Goal: Navigation & Orientation: Find specific page/section

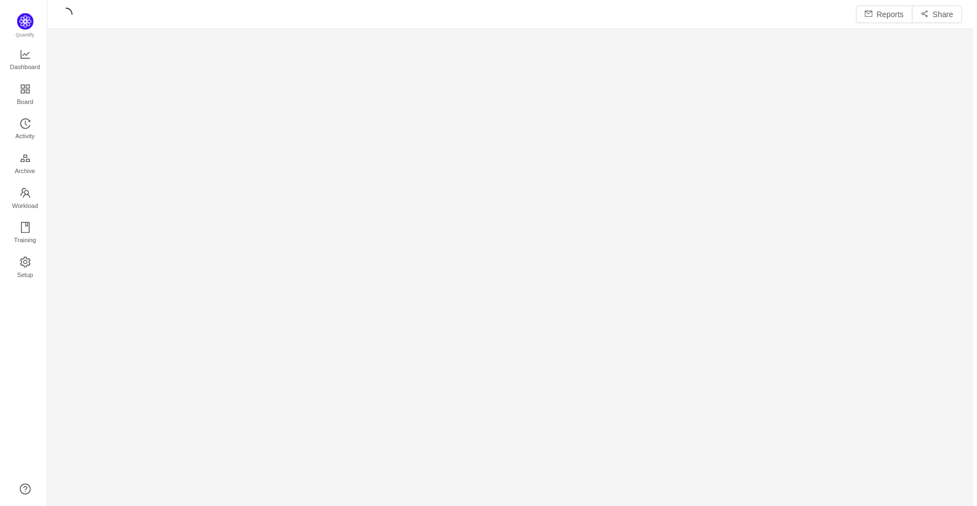
scroll to position [490, 905]
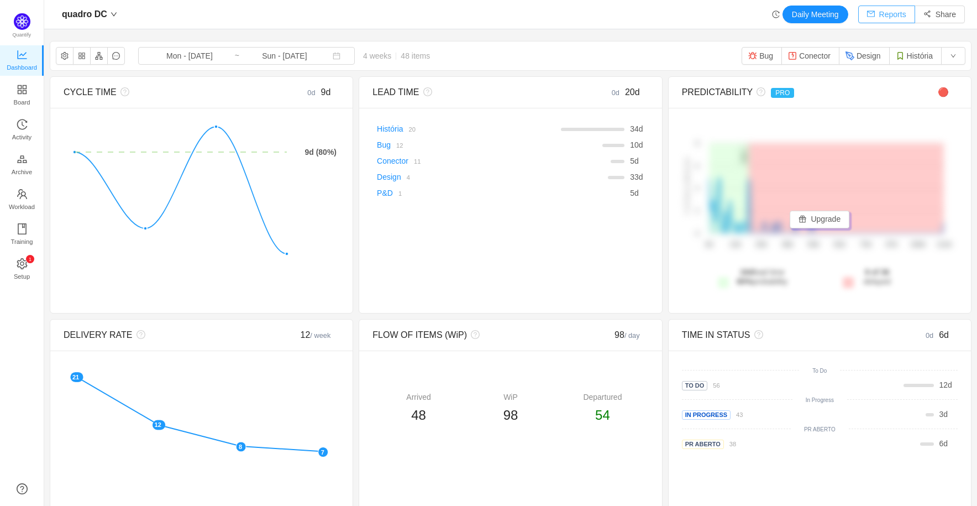
click at [884, 9] on button "Reports" at bounding box center [886, 15] width 57 height 18
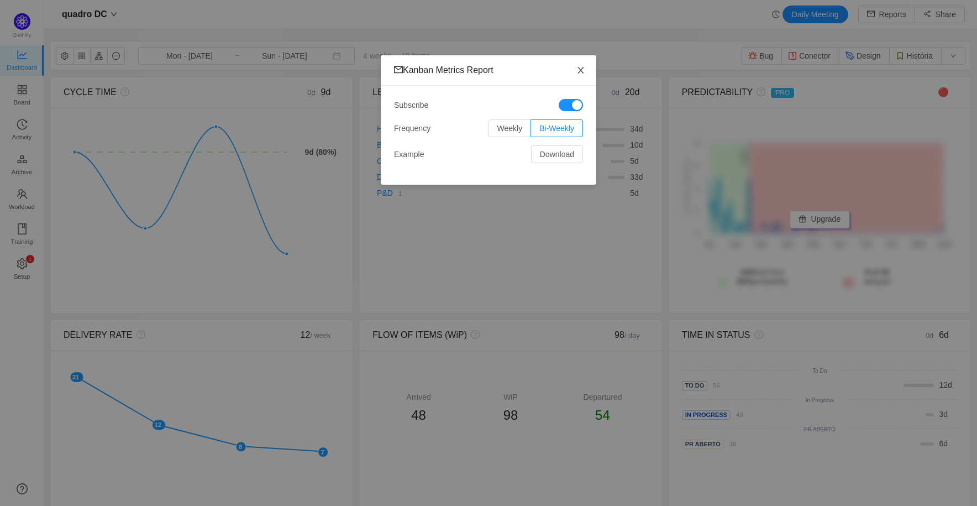
click at [587, 68] on span "Close" at bounding box center [580, 70] width 31 height 31
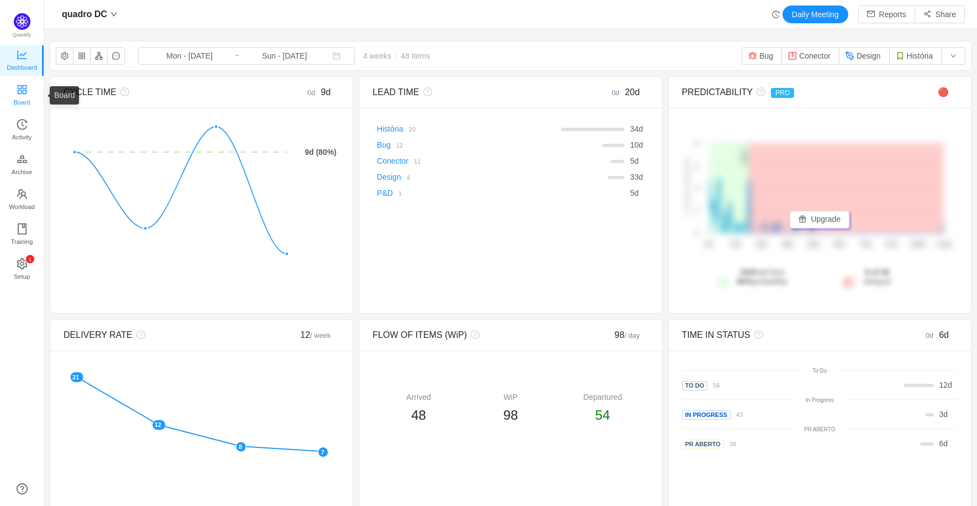
click at [23, 86] on icon "icon: appstore" at bounding box center [22, 89] width 11 height 11
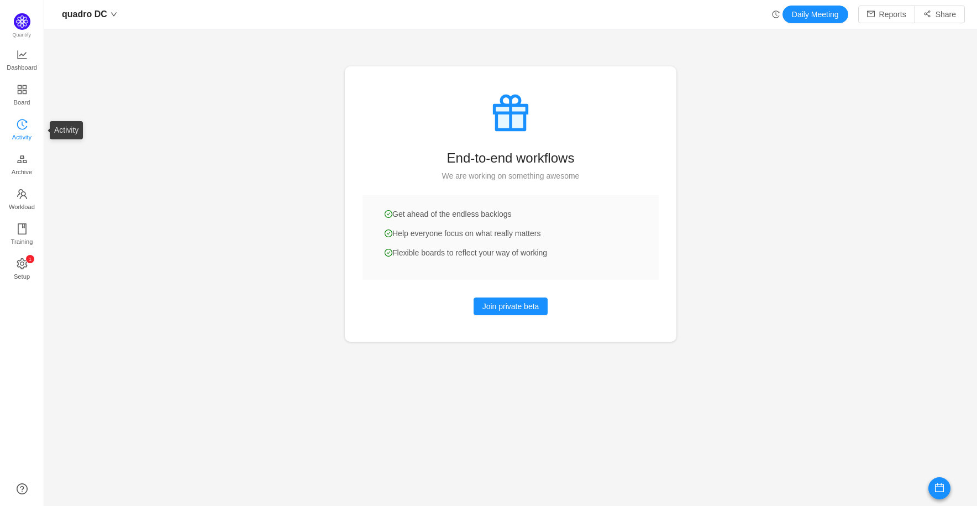
click at [27, 127] on span "Activity" at bounding box center [21, 137] width 19 height 22
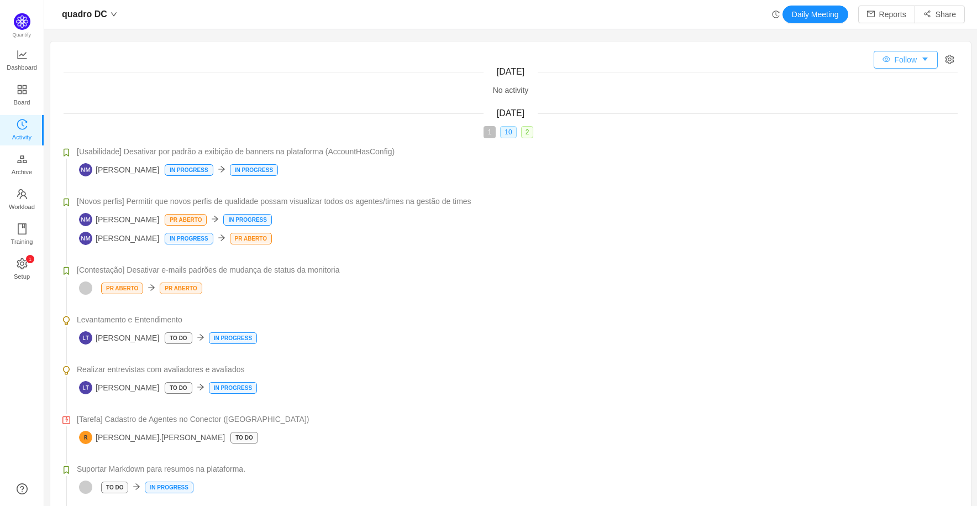
click at [912, 58] on button "Follow" at bounding box center [905, 60] width 64 height 18
click at [705, 69] on div "[DATE]" at bounding box center [511, 71] width 894 height 13
click at [896, 85] on span "Relevant to me" at bounding box center [903, 83] width 61 height 9
click at [873, 85] on input "Relevant to me" at bounding box center [869, 83] width 9 height 9
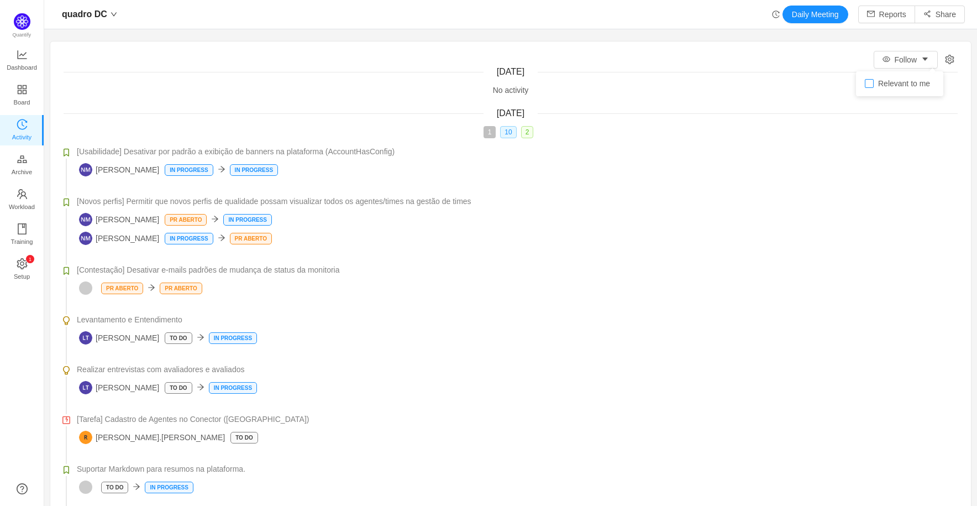
checkbox input "true"
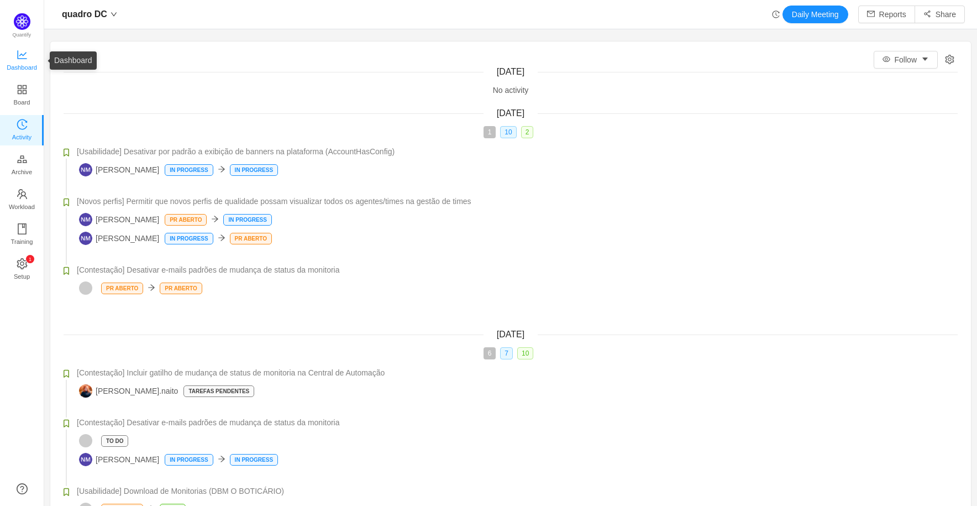
click at [30, 66] on span "Dashboard" at bounding box center [22, 67] width 30 height 22
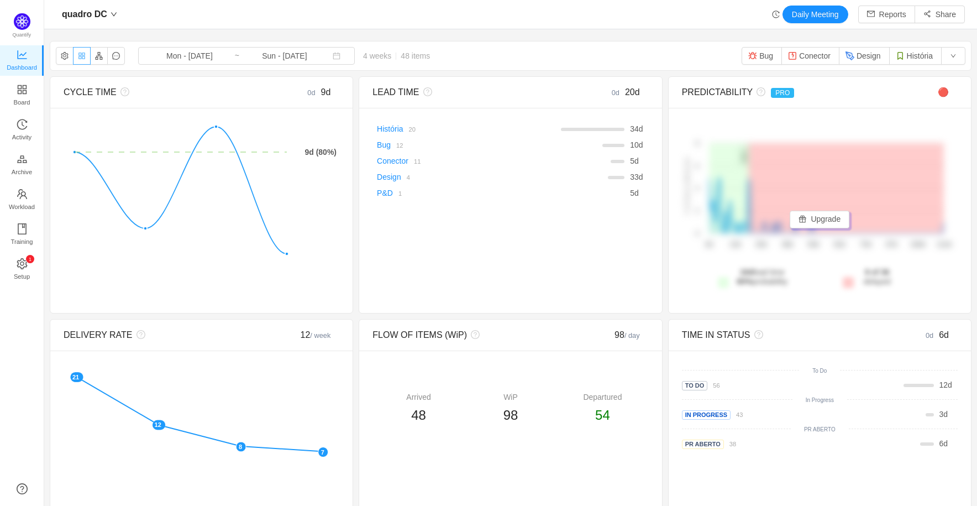
click at [84, 56] on button "button" at bounding box center [82, 56] width 18 height 18
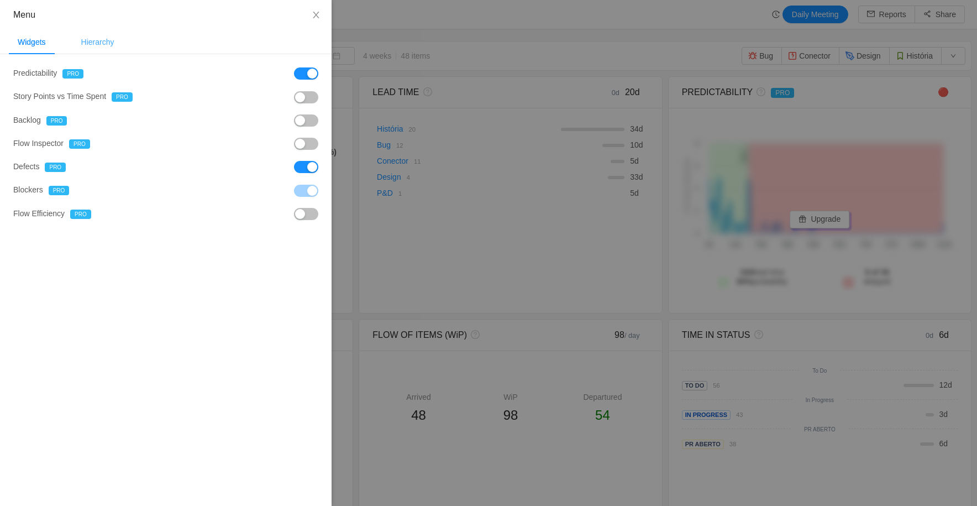
click at [86, 37] on div "Hierarchy" at bounding box center [97, 42] width 51 height 25
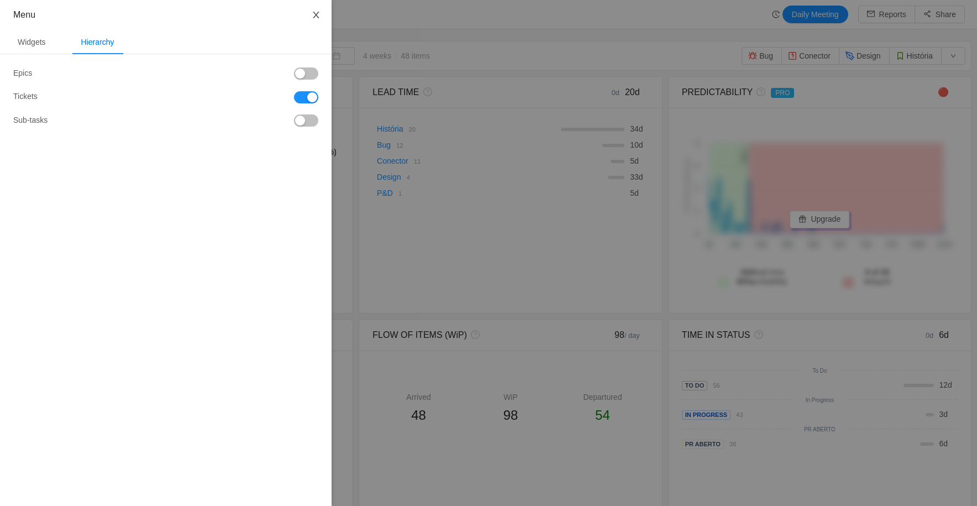
click at [318, 12] on icon "icon: close" at bounding box center [316, 15] width 6 height 7
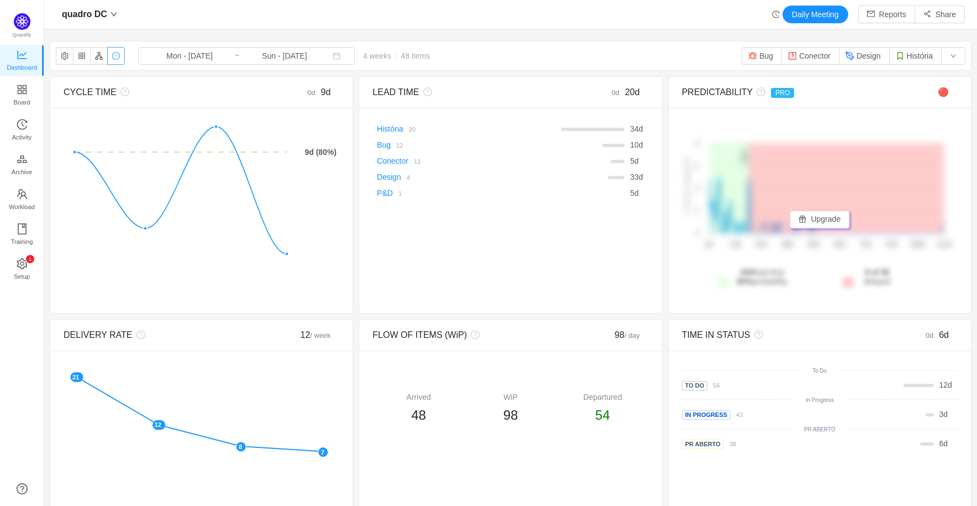
click at [115, 51] on button "button" at bounding box center [116, 56] width 18 height 18
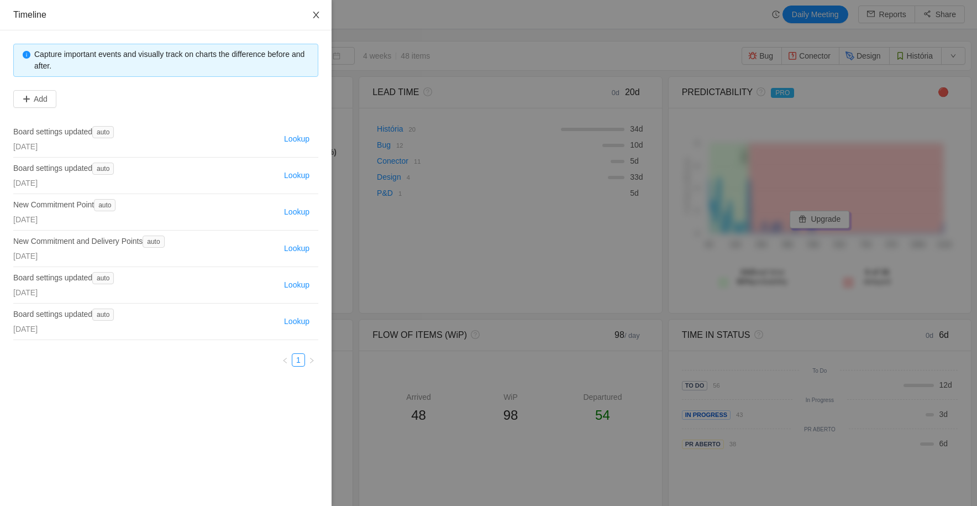
click at [316, 18] on icon "icon: close" at bounding box center [316, 14] width 9 height 9
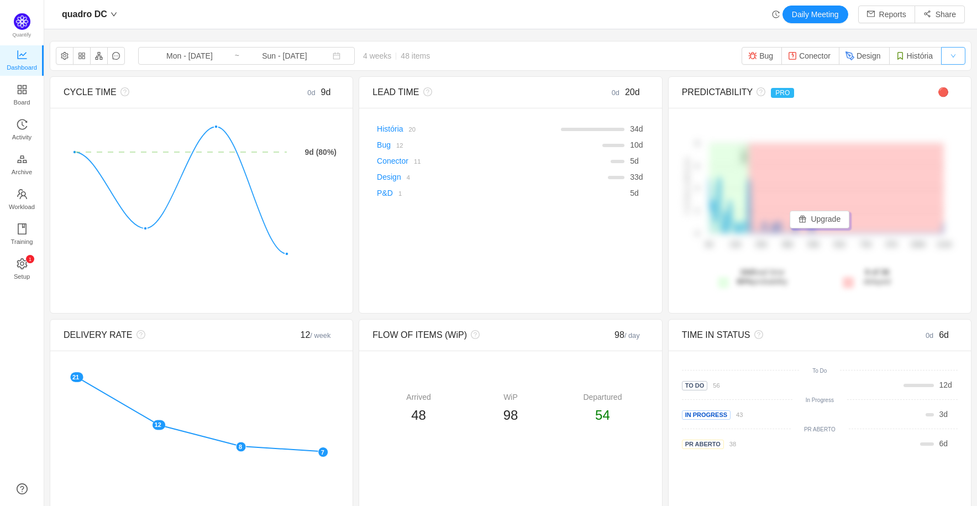
click at [941, 57] on button "button" at bounding box center [953, 56] width 24 height 18
click at [18, 269] on span "Setup" at bounding box center [22, 276] width 16 height 22
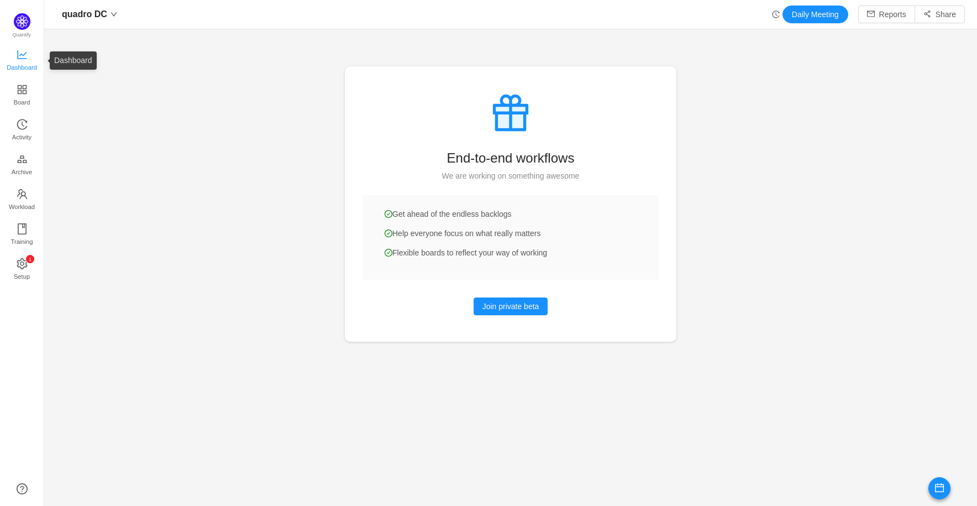
click at [18, 50] on link "Dashboard" at bounding box center [22, 61] width 11 height 22
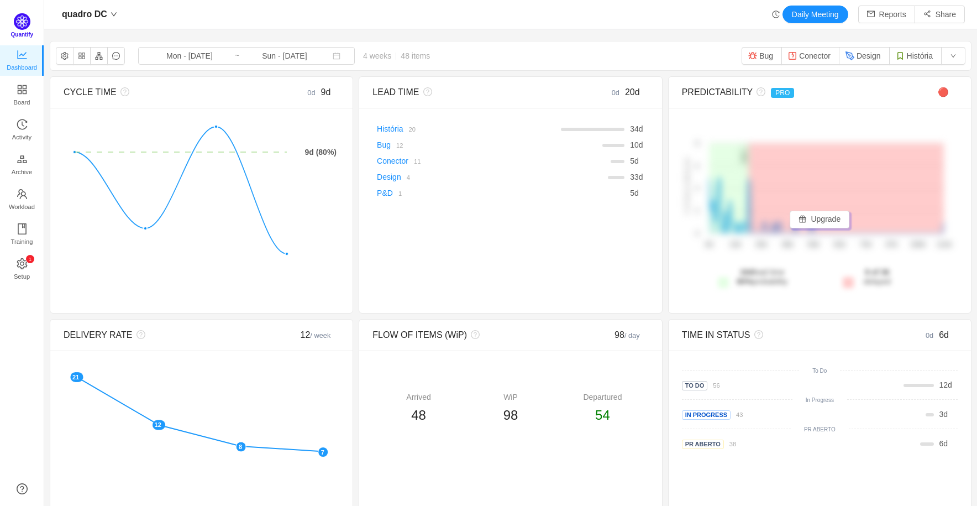
click at [25, 22] on img at bounding box center [22, 21] width 17 height 17
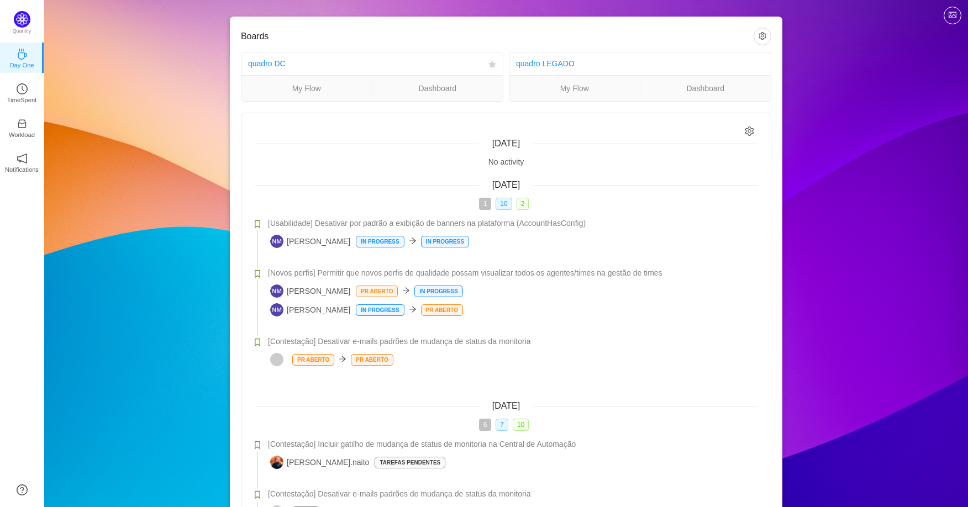
click at [296, 79] on ul "My Flow Dashboard" at bounding box center [371, 88] width 261 height 26
click at [305, 85] on link "My Flow" at bounding box center [306, 88] width 130 height 12
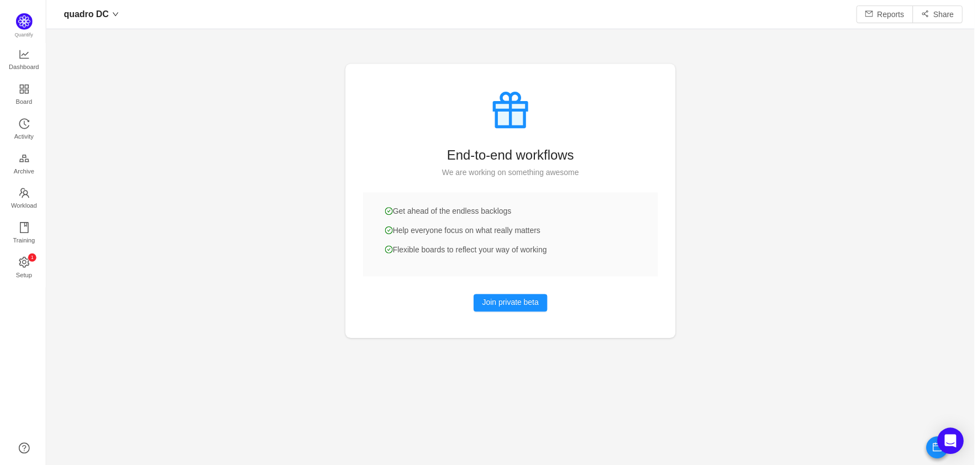
scroll to position [446, 905]
